Goal: Find specific page/section: Find specific page/section

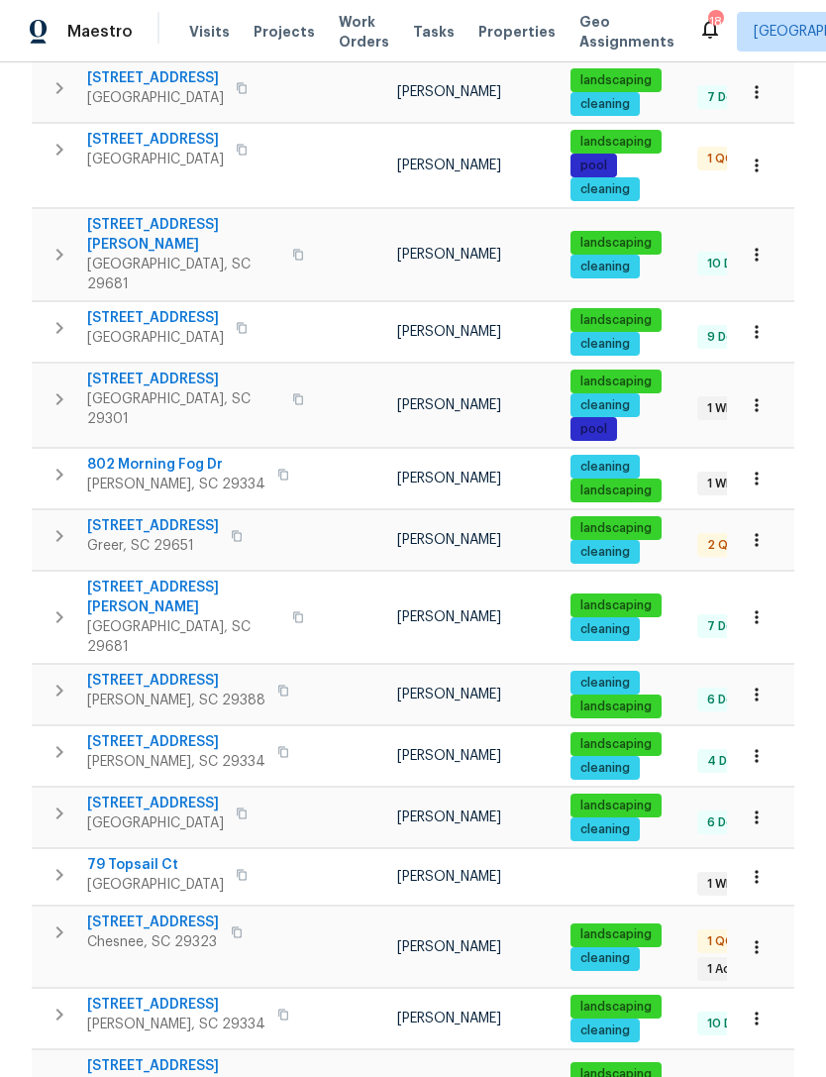
scroll to position [63, 0]
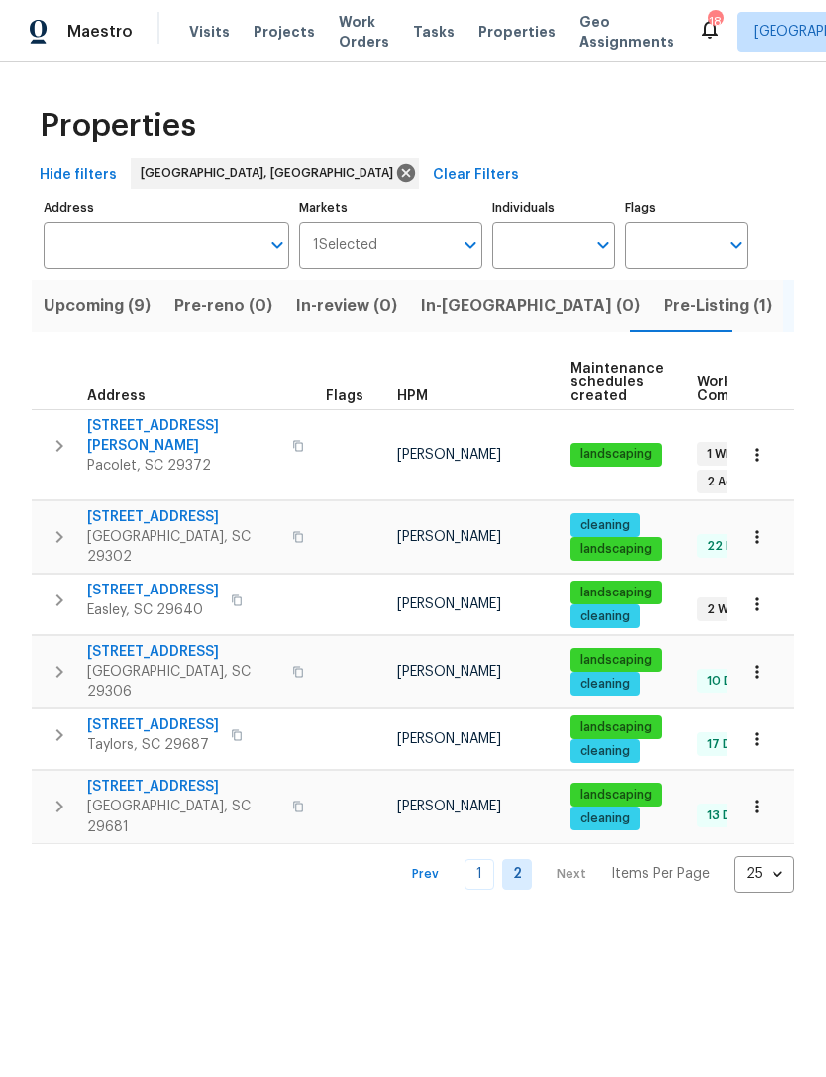
click at [170, 433] on span "224 Kailin Shea Ave" at bounding box center [183, 436] width 193 height 40
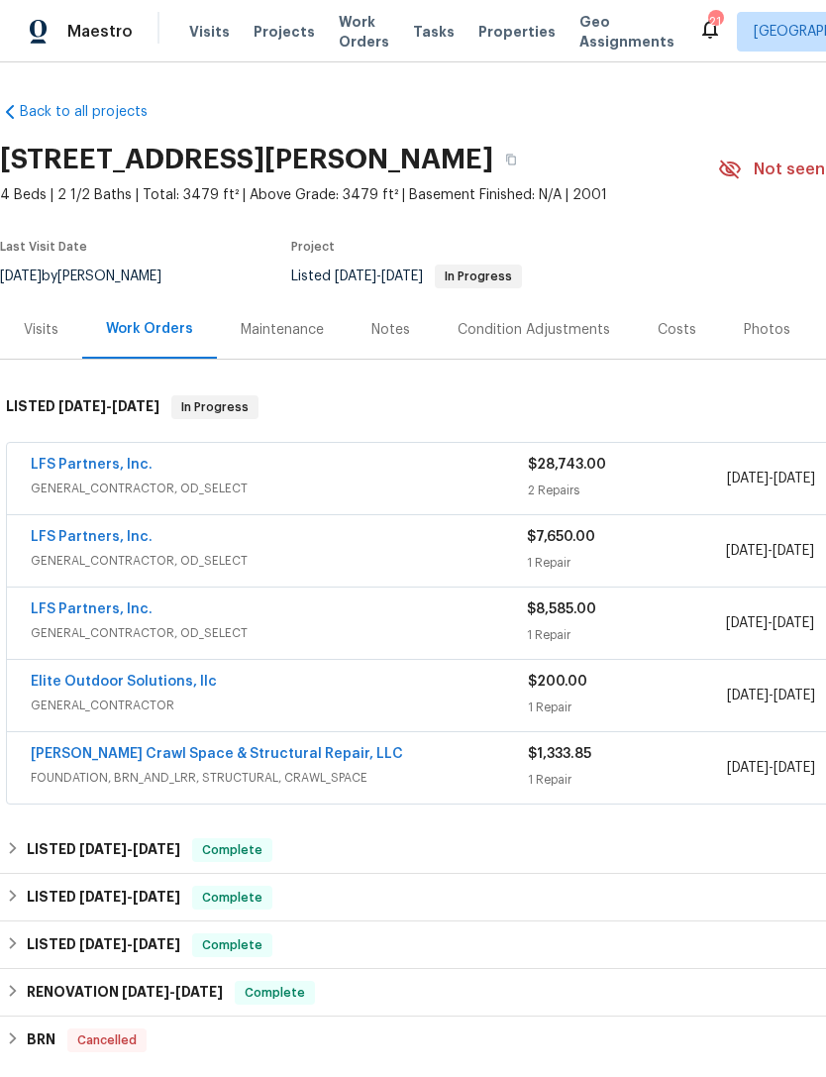
click at [756, 325] on div "Photos" at bounding box center [767, 330] width 47 height 20
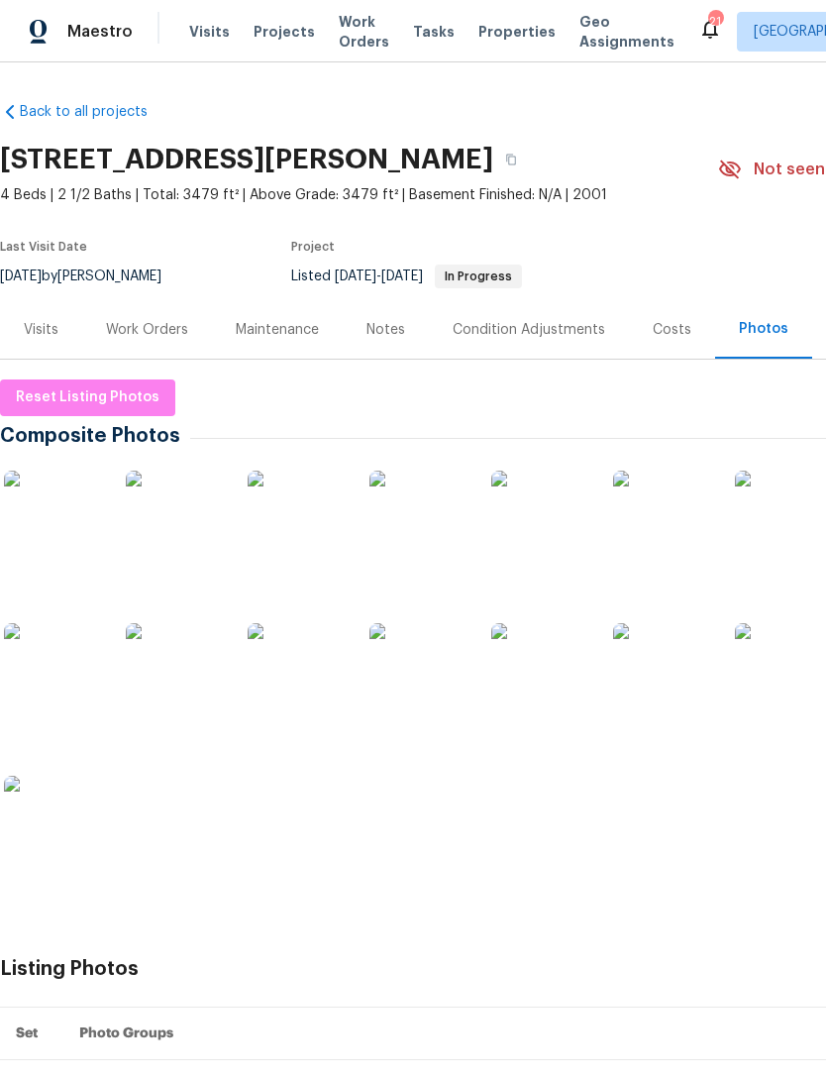
click at [773, 680] on img at bounding box center [784, 672] width 99 height 99
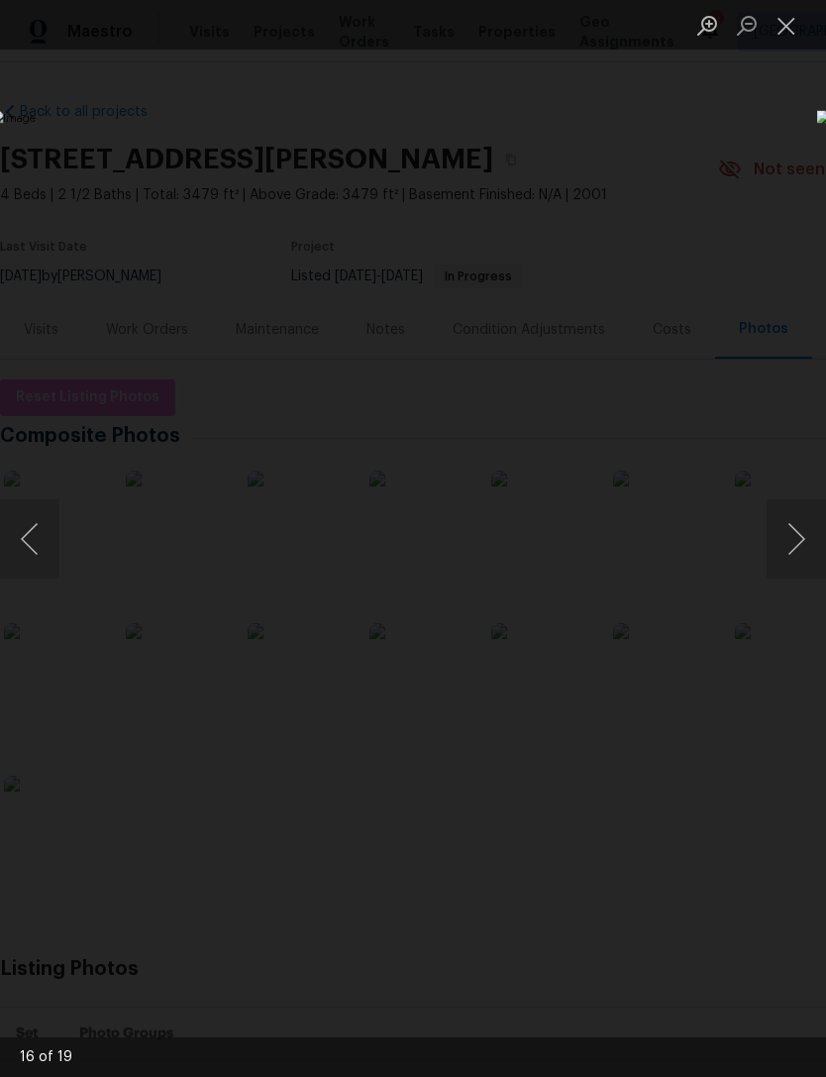
click at [792, 23] on button "Close lightbox" at bounding box center [787, 25] width 40 height 35
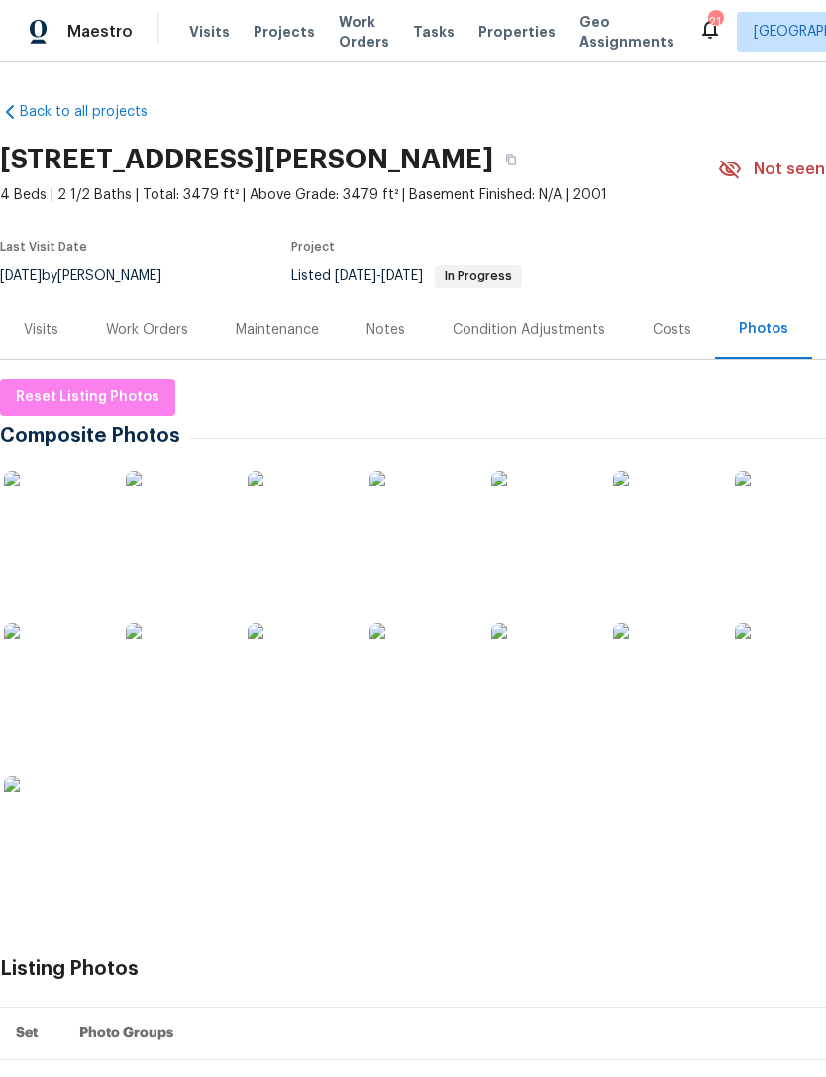
click at [70, 678] on img at bounding box center [53, 672] width 99 height 99
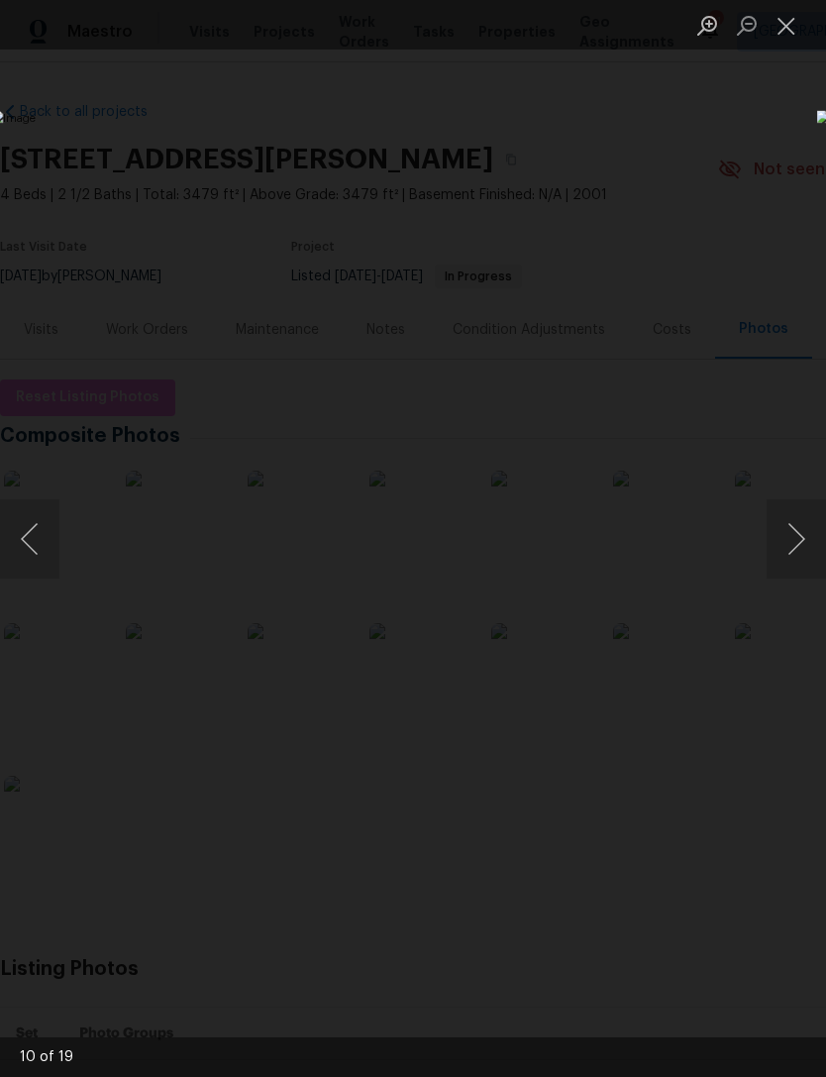
click at [785, 532] on button "Next image" at bounding box center [796, 538] width 59 height 79
click at [25, 517] on button "Previous image" at bounding box center [29, 538] width 59 height 79
click at [792, 535] on button "Next image" at bounding box center [796, 538] width 59 height 79
click at [792, 524] on button "Next image" at bounding box center [796, 538] width 59 height 79
click at [797, 538] on button "Next image" at bounding box center [796, 538] width 59 height 79
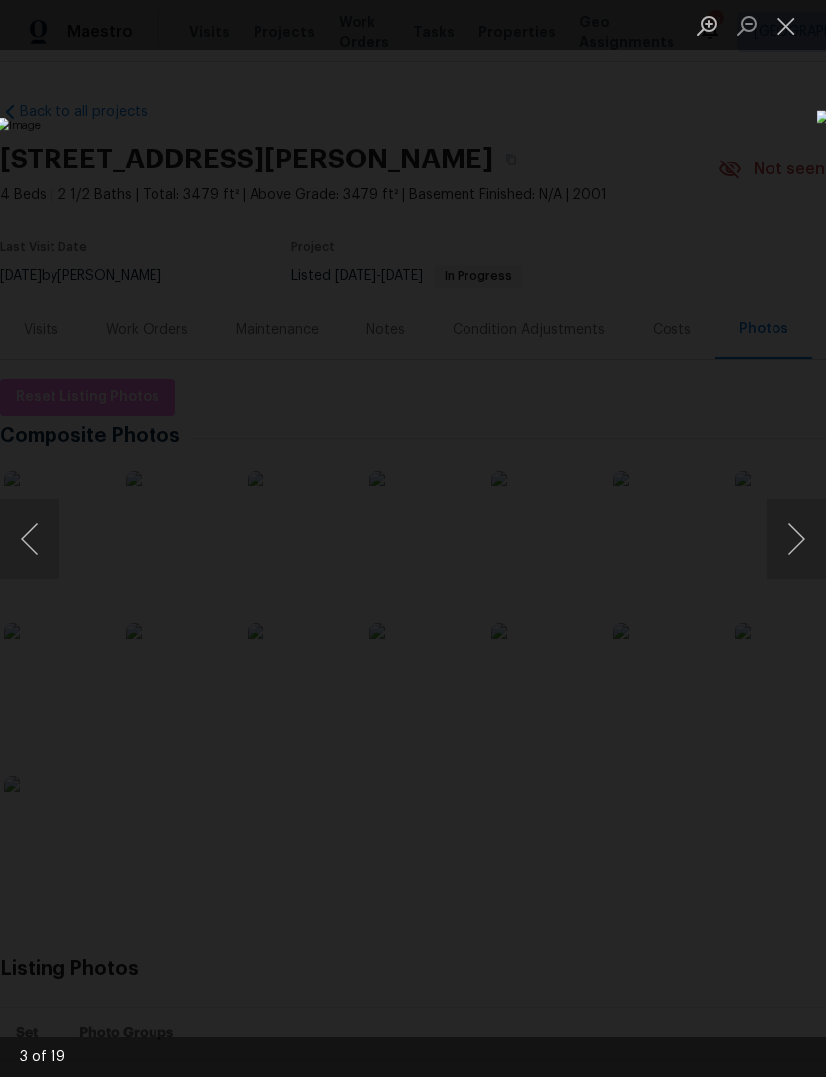
click at [802, 530] on button "Next image" at bounding box center [796, 538] width 59 height 79
click at [794, 522] on button "Next image" at bounding box center [796, 538] width 59 height 79
click at [789, 532] on button "Next image" at bounding box center [796, 538] width 59 height 79
click at [57, 529] on button "Previous image" at bounding box center [29, 538] width 59 height 79
click at [62, 543] on img "Lightbox" at bounding box center [319, 538] width 657 height 856
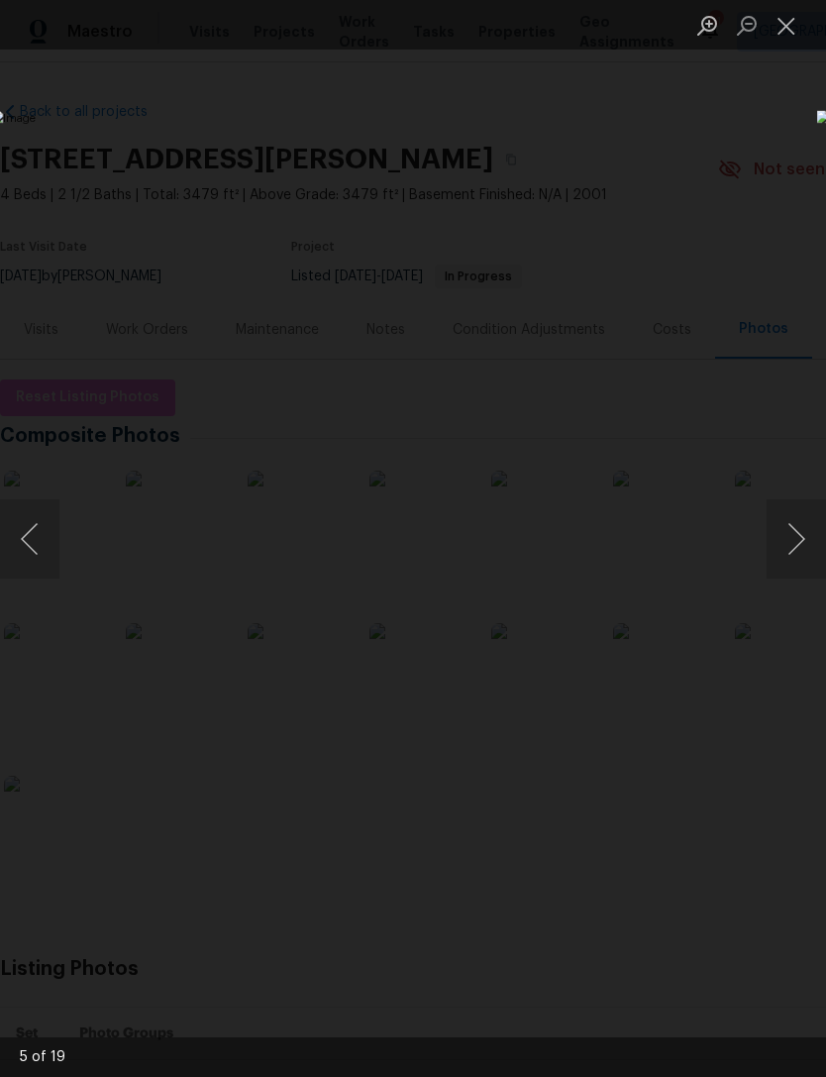
click at [37, 512] on button "Previous image" at bounding box center [29, 538] width 59 height 79
click at [37, 529] on button "Previous image" at bounding box center [29, 538] width 59 height 79
click at [38, 531] on button "Previous image" at bounding box center [29, 538] width 59 height 79
click at [43, 522] on button "Previous image" at bounding box center [29, 538] width 59 height 79
click at [35, 489] on img "Lightbox" at bounding box center [319, 538] width 657 height 856
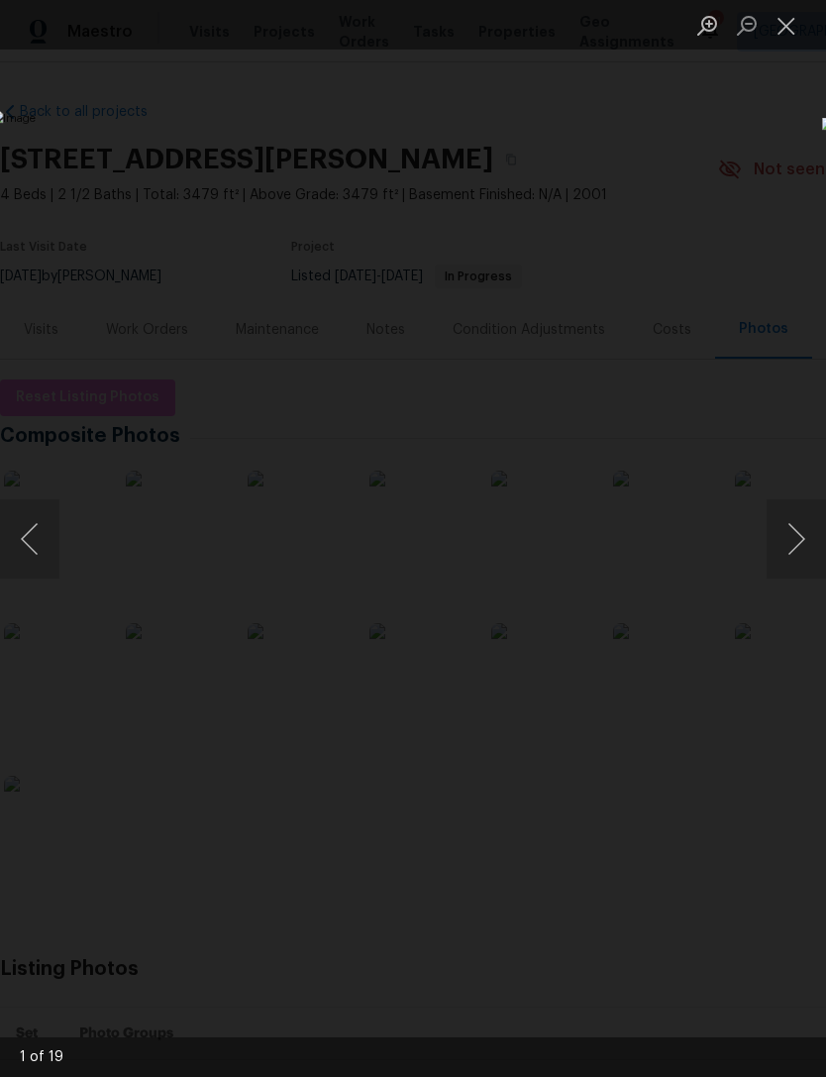
click at [21, 533] on button "Previous image" at bounding box center [29, 538] width 59 height 79
click at [53, 550] on button "Previous image" at bounding box center [29, 538] width 59 height 79
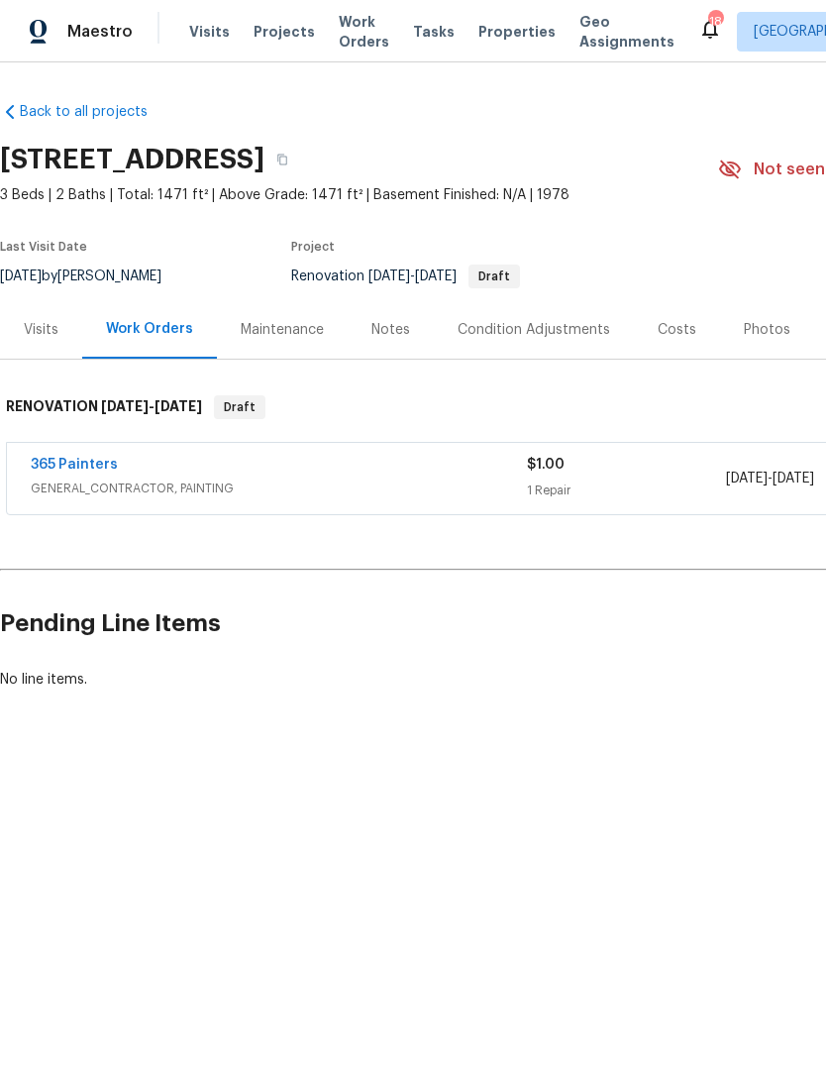
click at [505, 32] on span "Properties" at bounding box center [516, 32] width 77 height 20
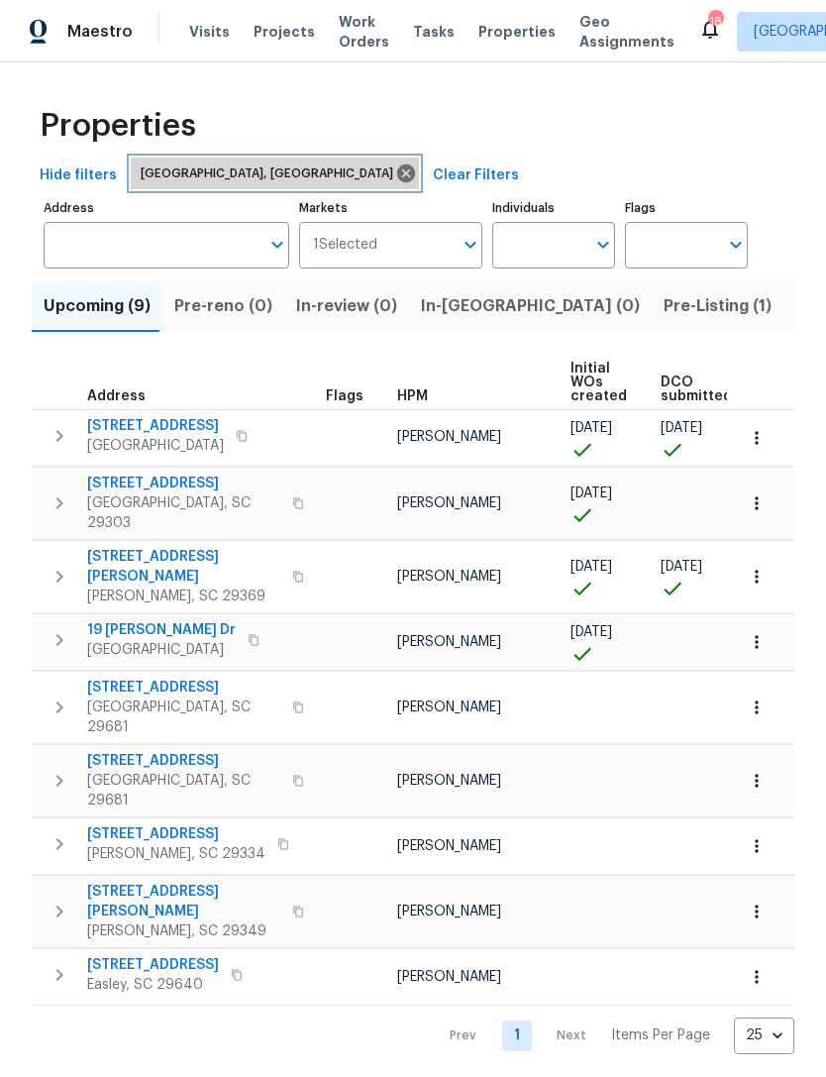
click at [397, 174] on icon at bounding box center [406, 173] width 18 height 18
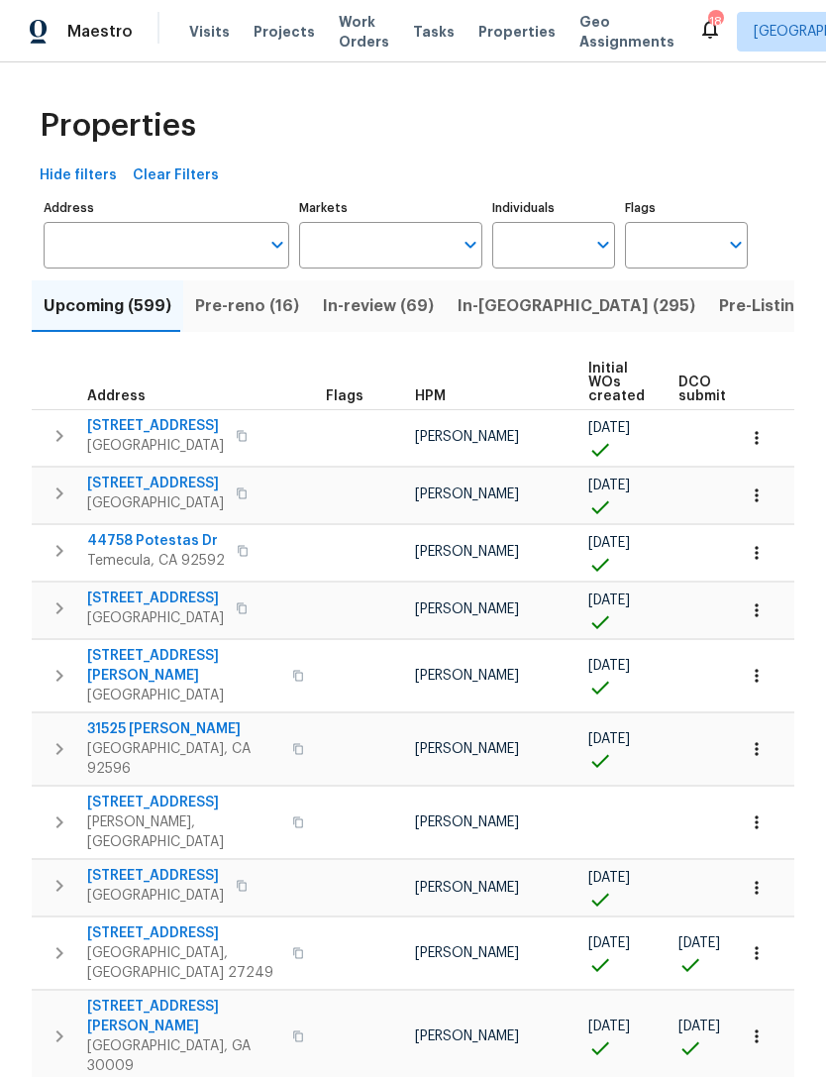
click at [192, 248] on input "Address" at bounding box center [152, 245] width 216 height 47
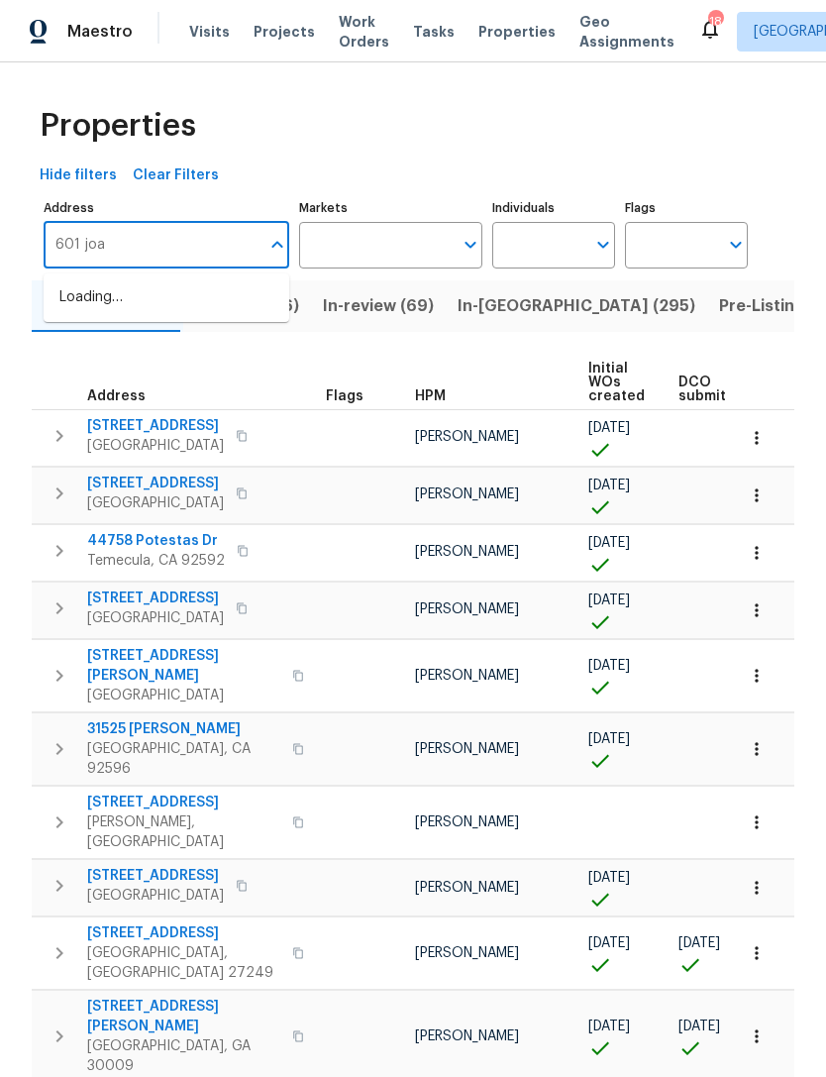
type input "601 [PERSON_NAME]"
click at [220, 313] on li "[STREET_ADDRESS][PERSON_NAME]" at bounding box center [167, 307] width 246 height 53
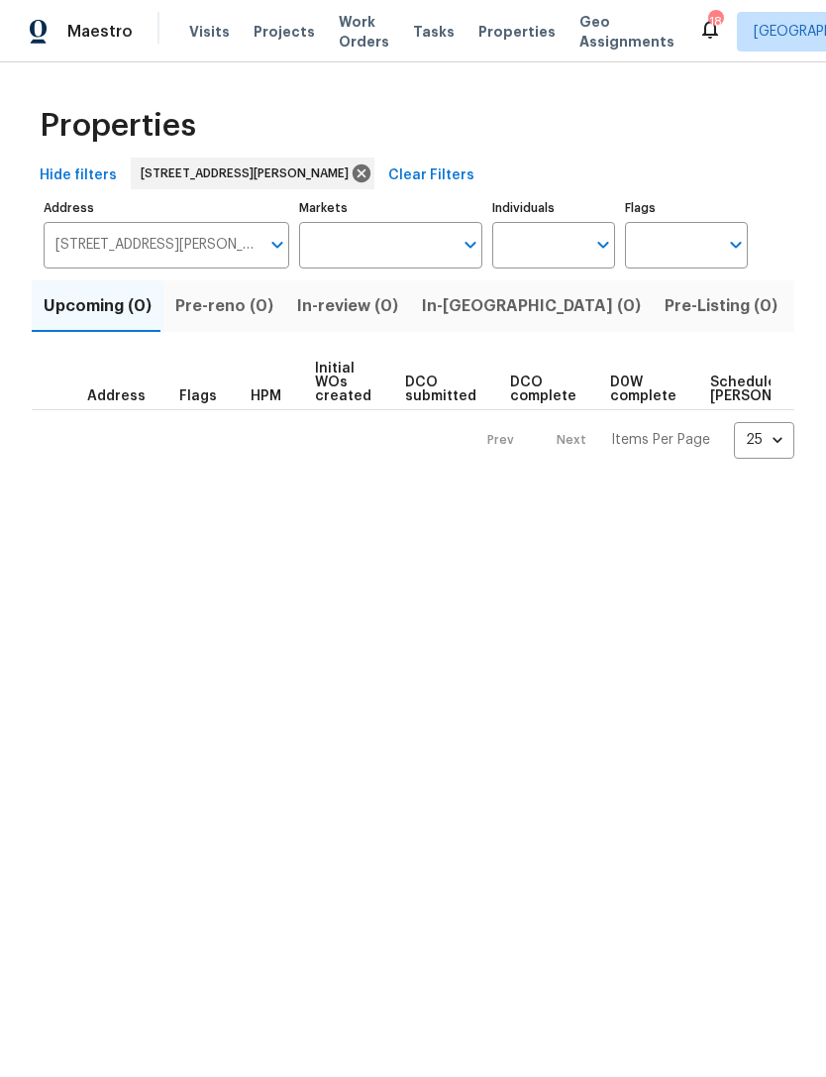
click at [801, 313] on span "Listed (1)" at bounding box center [836, 306] width 71 height 28
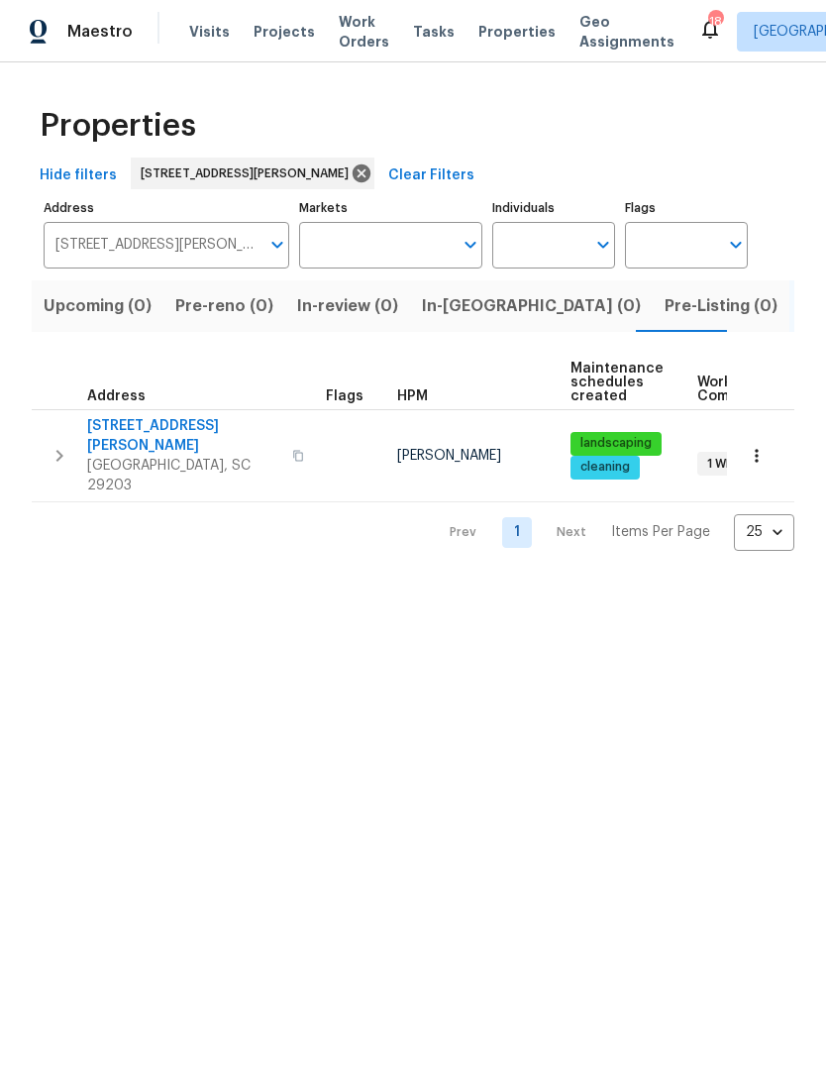
click at [139, 429] on span "[STREET_ADDRESS][PERSON_NAME]" at bounding box center [183, 436] width 193 height 40
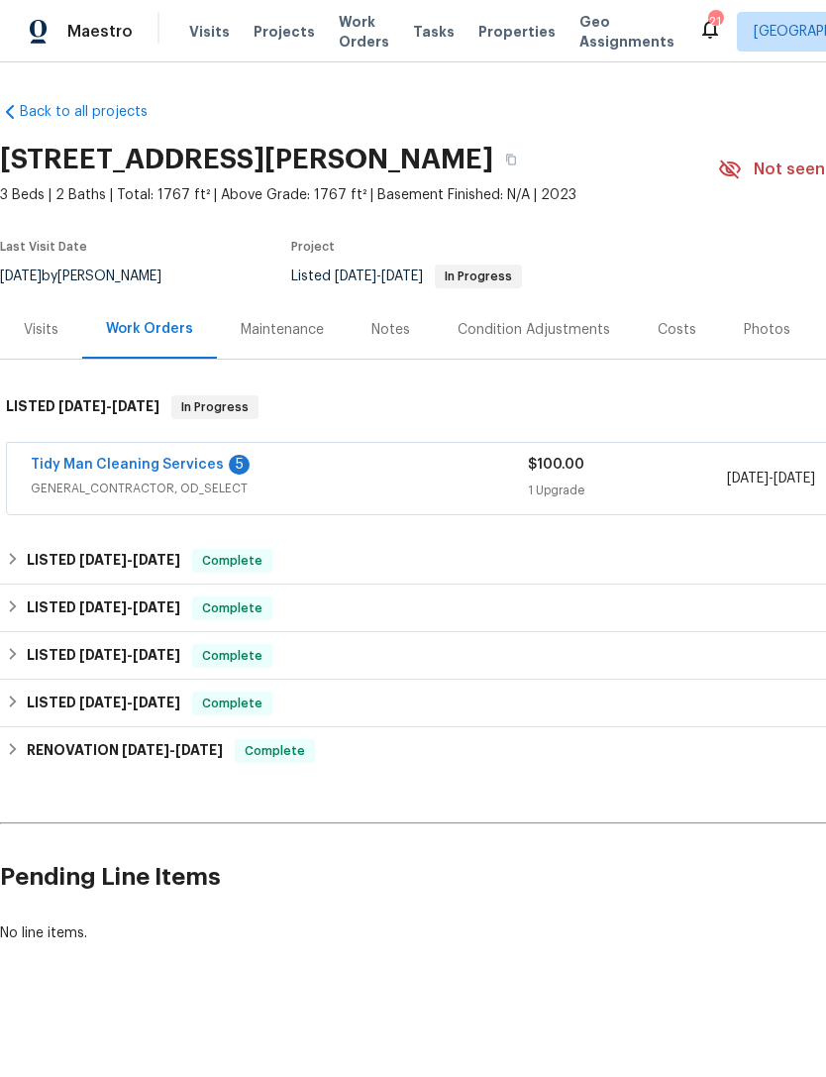
click at [757, 332] on div "Photos" at bounding box center [767, 330] width 47 height 20
